Goal: Task Accomplishment & Management: Manage account settings

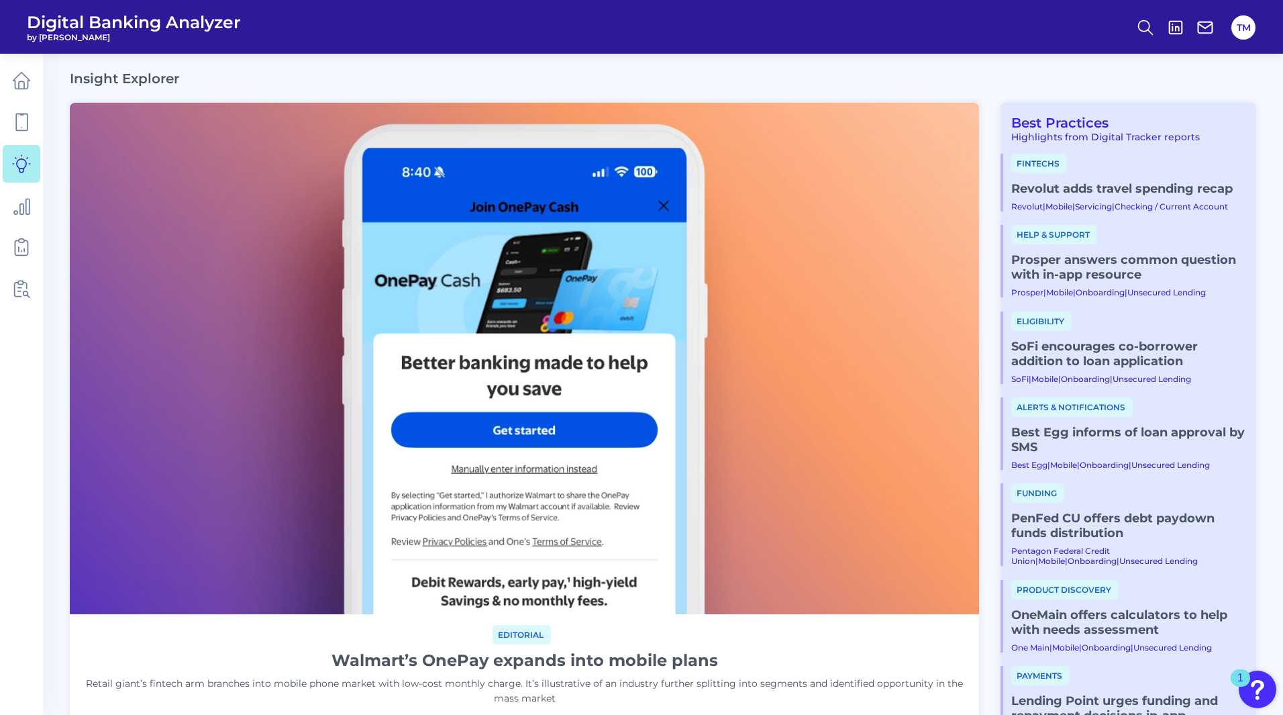
scroll to position [704, 0]
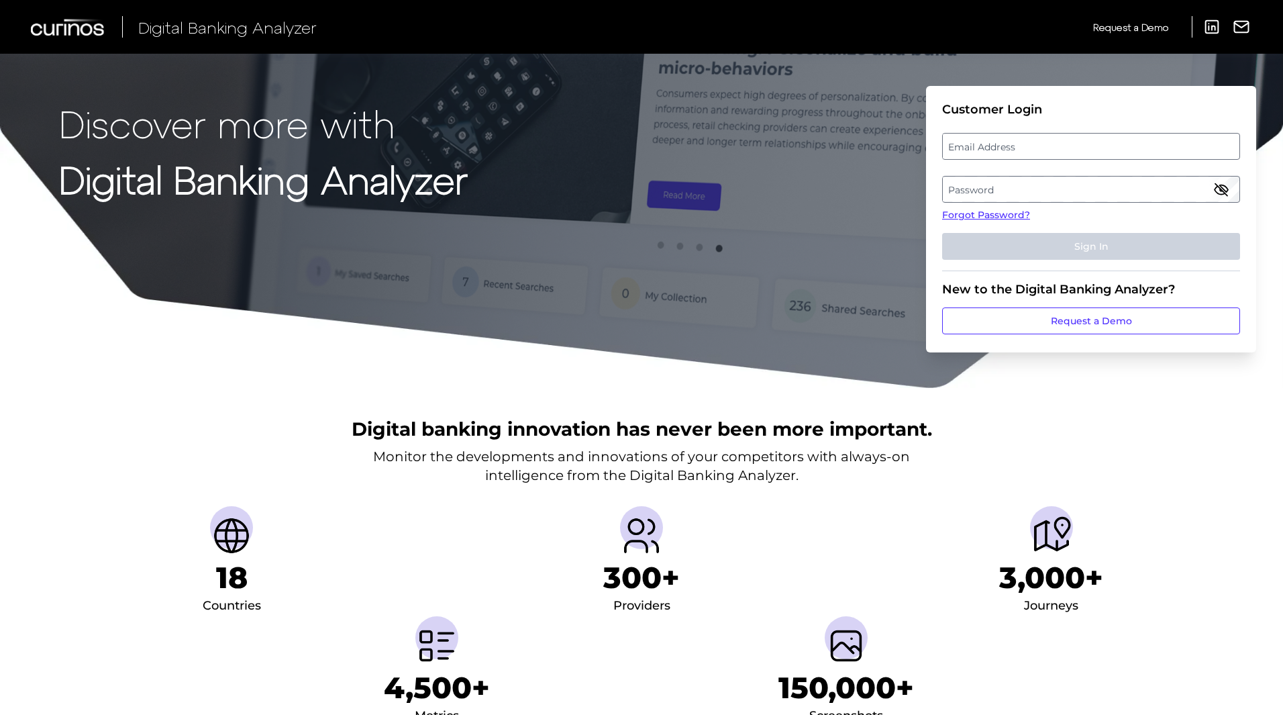
click at [1023, 137] on label "Email Address" at bounding box center [1091, 146] width 296 height 24
click at [1023, 137] on input "email" at bounding box center [1091, 146] width 298 height 27
type input "[PERSON_NAME][EMAIL_ADDRESS][PERSON_NAME][DOMAIN_NAME]"
click at [973, 185] on label "Password" at bounding box center [1091, 189] width 296 height 24
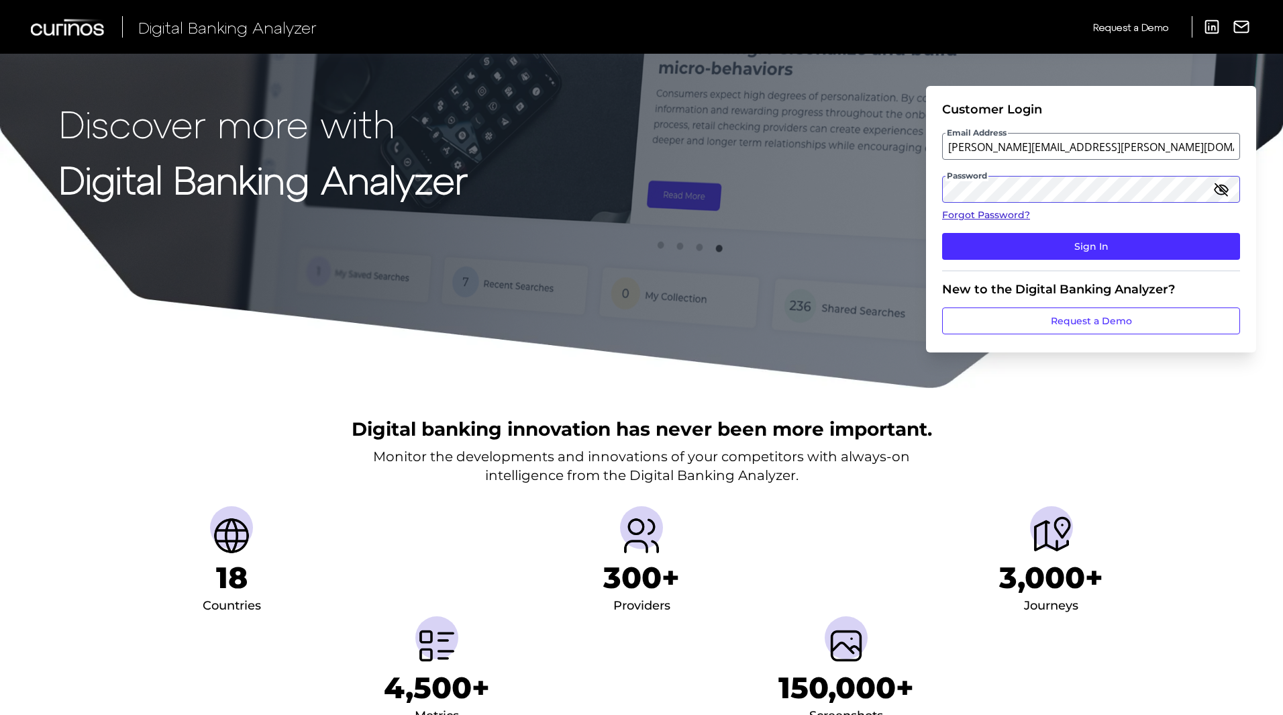
click at [942, 233] on button "Sign In" at bounding box center [1091, 246] width 298 height 27
